Goal: Transaction & Acquisition: Book appointment/travel/reservation

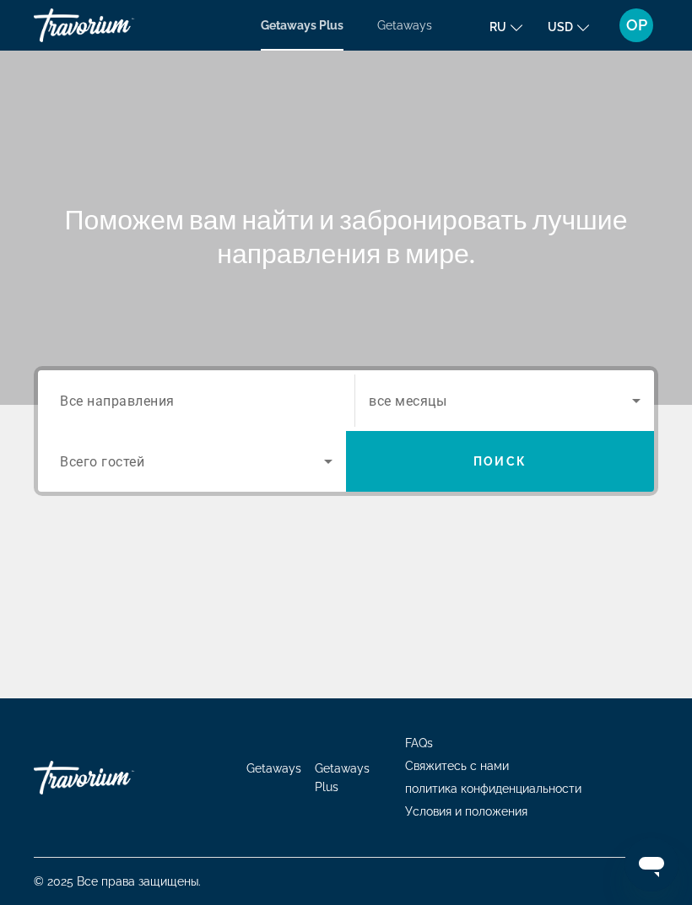
click at [116, 408] on span "Все направления" at bounding box center [117, 400] width 115 height 16
click at [116, 408] on input "Destination Все направления" at bounding box center [196, 401] width 272 height 20
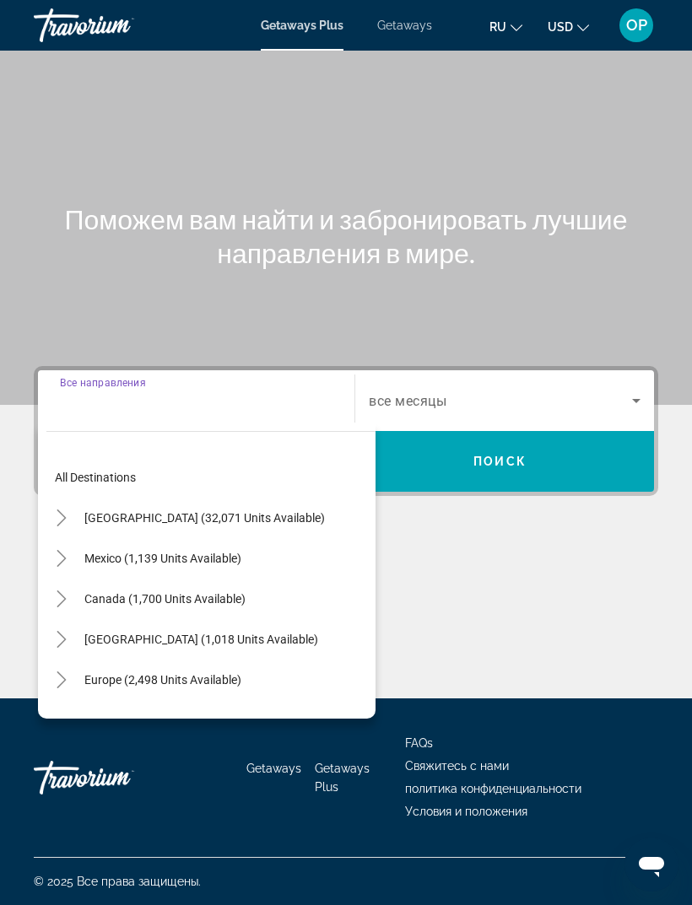
scroll to position [54, 0]
click at [147, 498] on span "Search widget" at bounding box center [204, 518] width 257 height 40
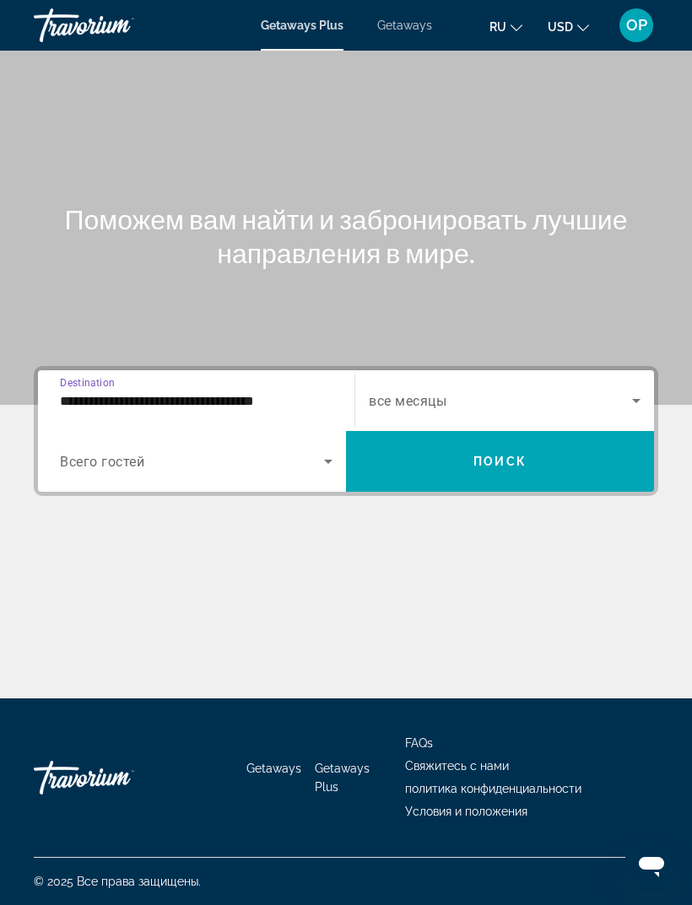
click at [259, 391] on input "**********" at bounding box center [196, 401] width 272 height 20
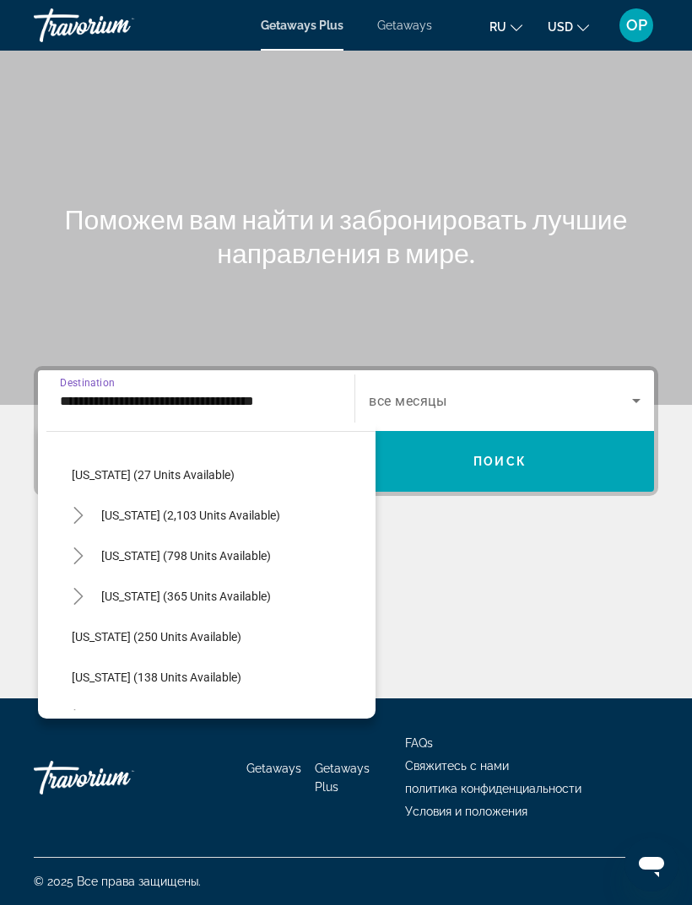
scroll to position [1234, 0]
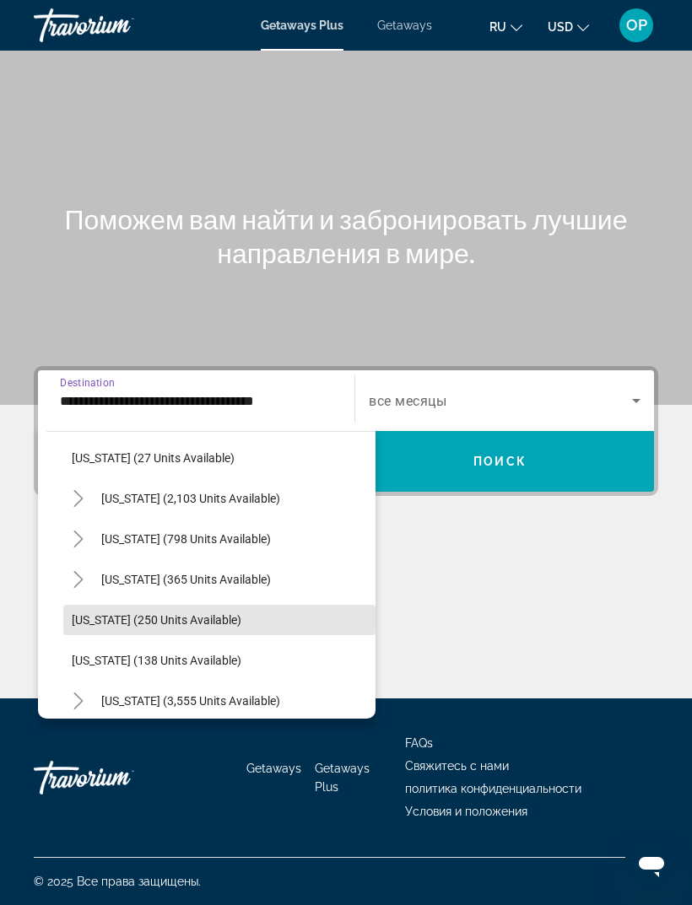
click at [146, 613] on span "[US_STATE] (250 units available)" at bounding box center [157, 619] width 170 height 13
type input "**********"
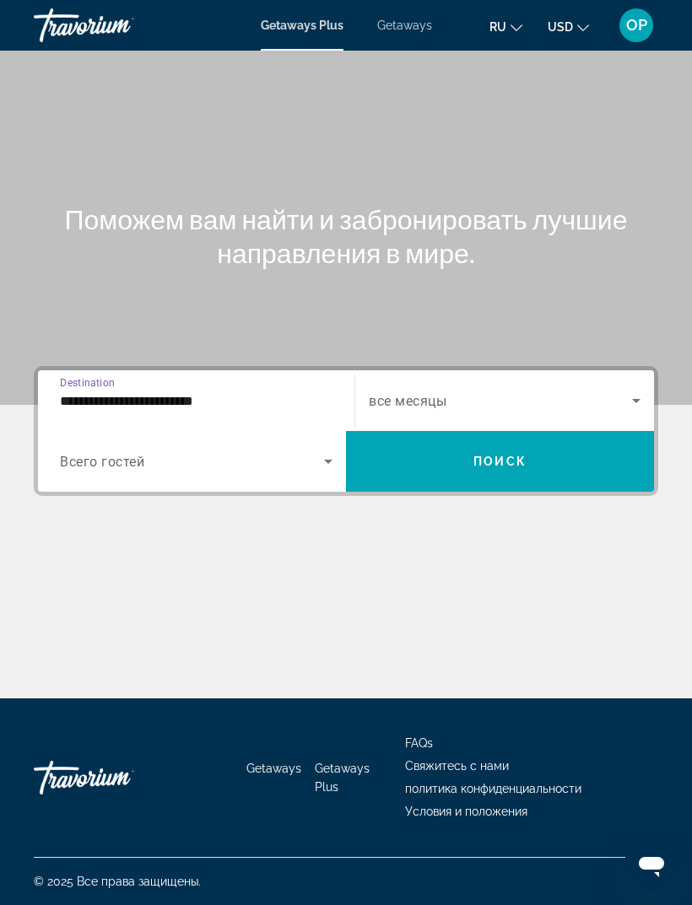
click at [311, 451] on span "Search widget" at bounding box center [192, 461] width 264 height 20
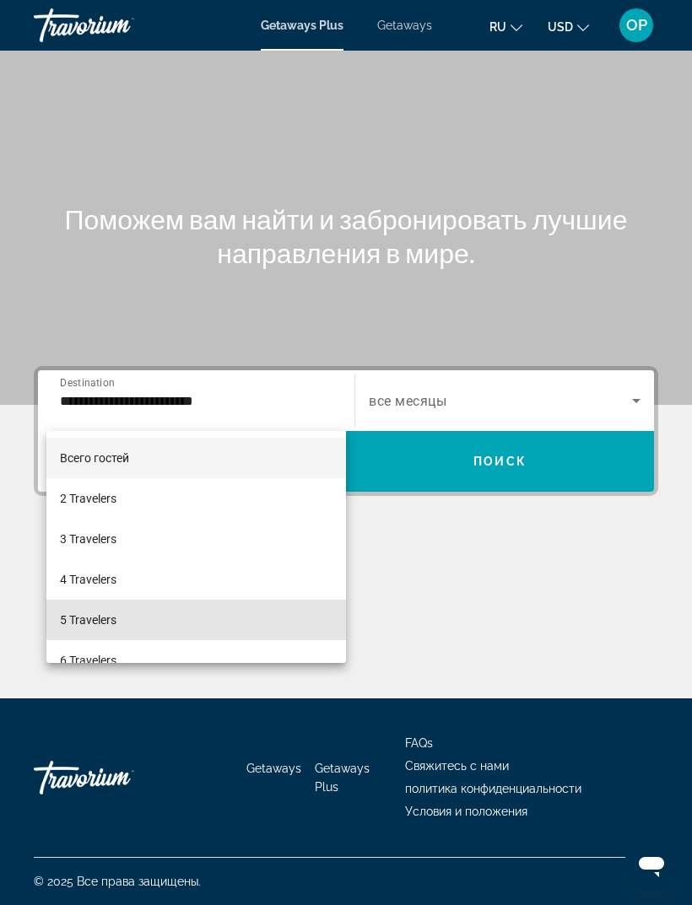
click at [94, 626] on span "5 Travelers" at bounding box center [88, 620] width 57 height 20
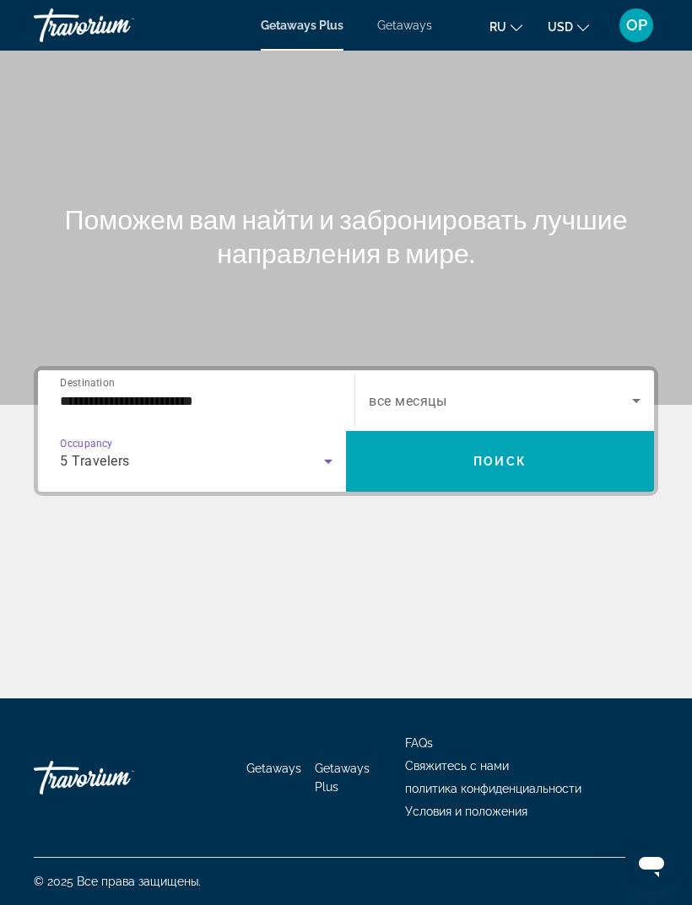
click at [633, 391] on icon "Search widget" at bounding box center [636, 401] width 20 height 20
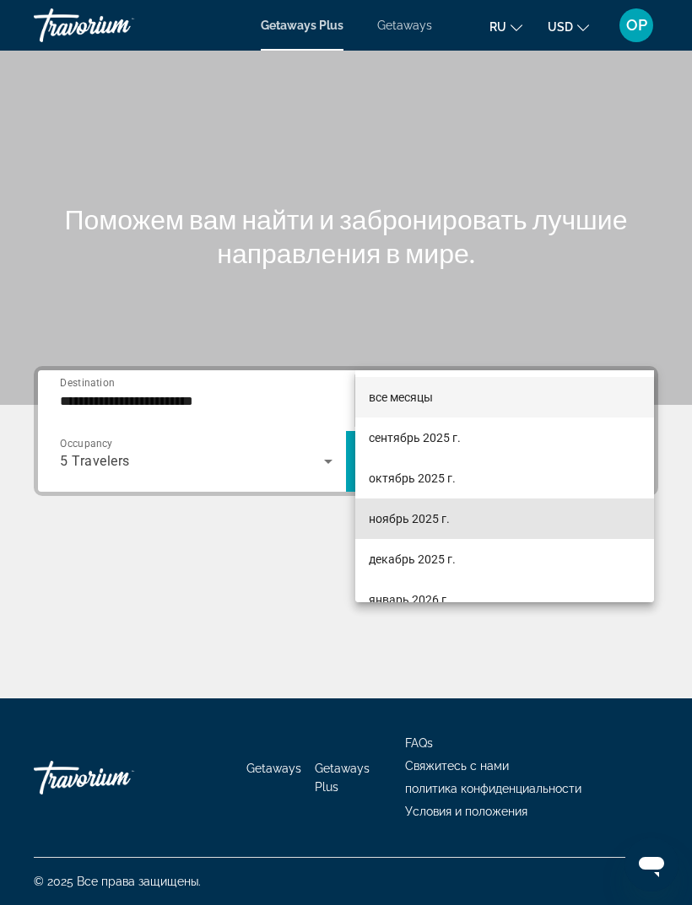
click at [393, 527] on span "ноябрь 2025 г." at bounding box center [409, 519] width 81 height 20
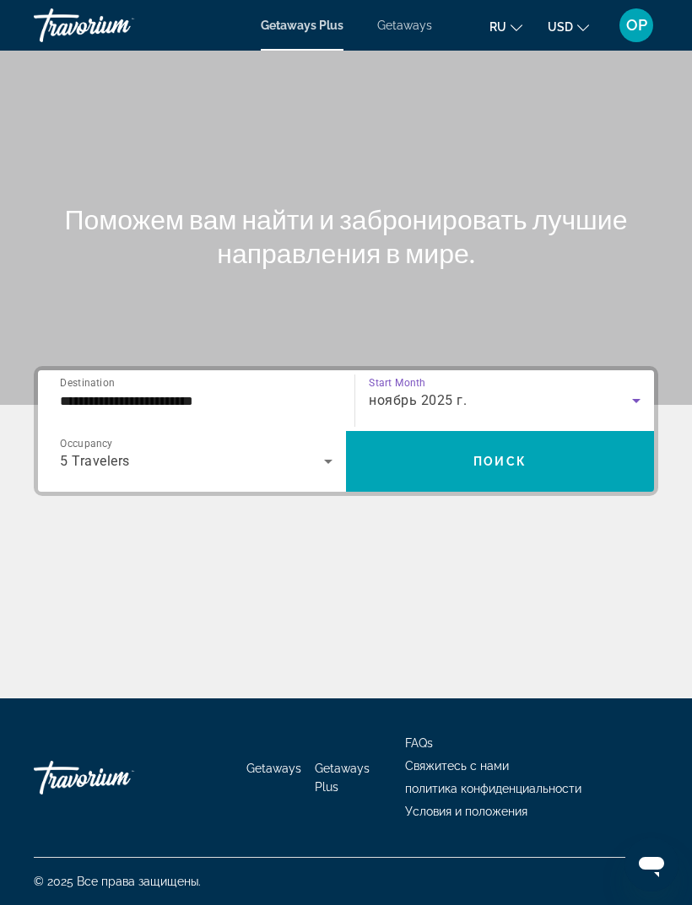
click at [490, 455] on span "Поиск" at bounding box center [499, 461] width 53 height 13
